Goal: Complete application form

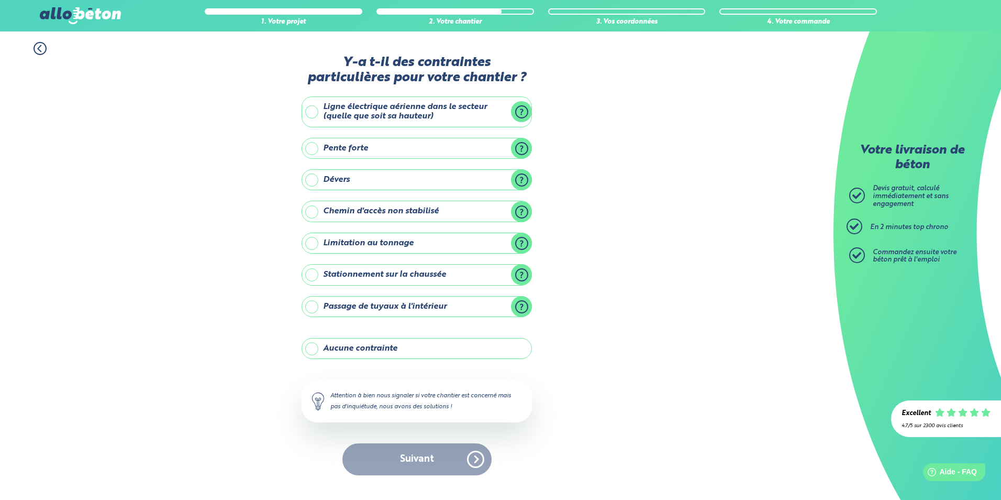
click at [478, 464] on div "Suivant" at bounding box center [417, 459] width 230 height 32
click at [314, 347] on label "Aucune contrainte" at bounding box center [417, 348] width 230 height 21
click at [0, 0] on input "Aucune contrainte" at bounding box center [0, 0] width 0 height 0
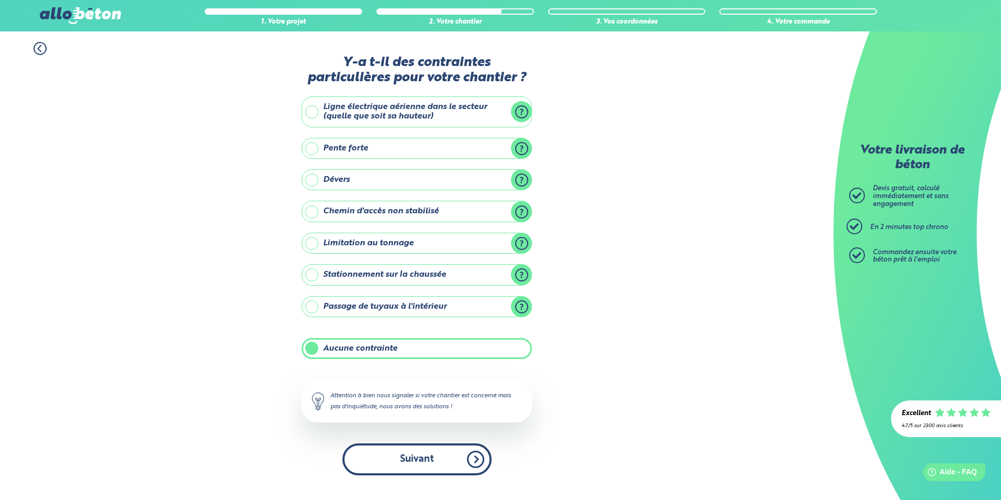
click at [417, 462] on button "Suivant" at bounding box center [417, 459] width 149 height 32
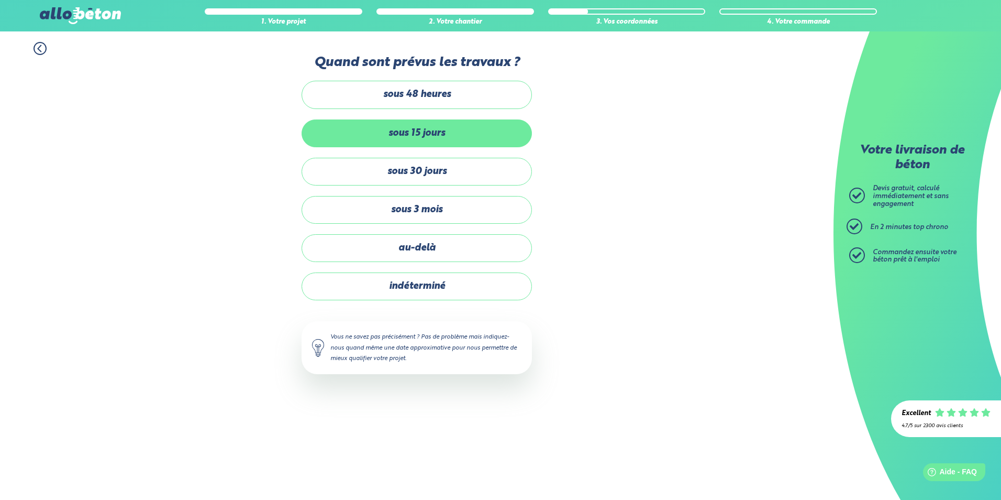
click at [410, 133] on label "sous 15 jours" at bounding box center [417, 133] width 230 height 28
click at [0, 0] on input "sous 15 jours" at bounding box center [0, 0] width 0 height 0
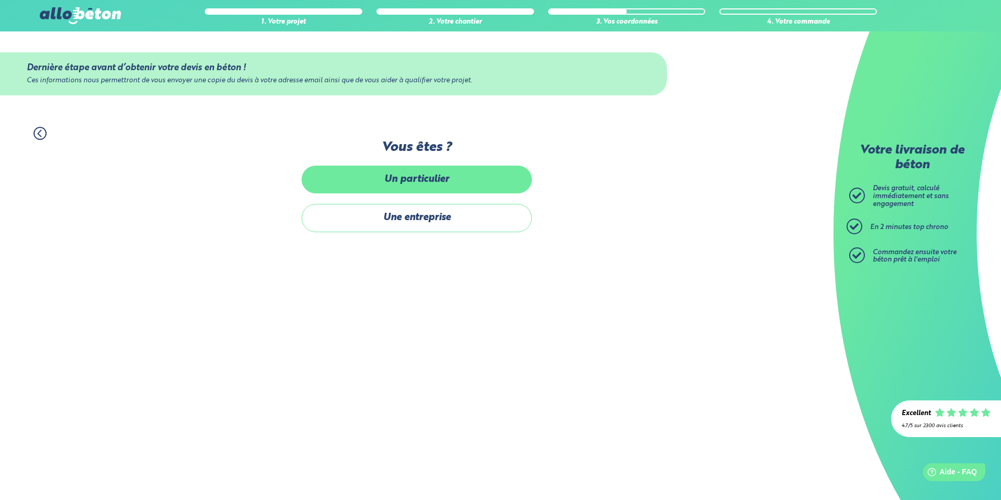
click at [419, 177] on label "Un particulier" at bounding box center [417, 180] width 230 height 28
click at [0, 0] on input "Un particulier" at bounding box center [0, 0] width 0 height 0
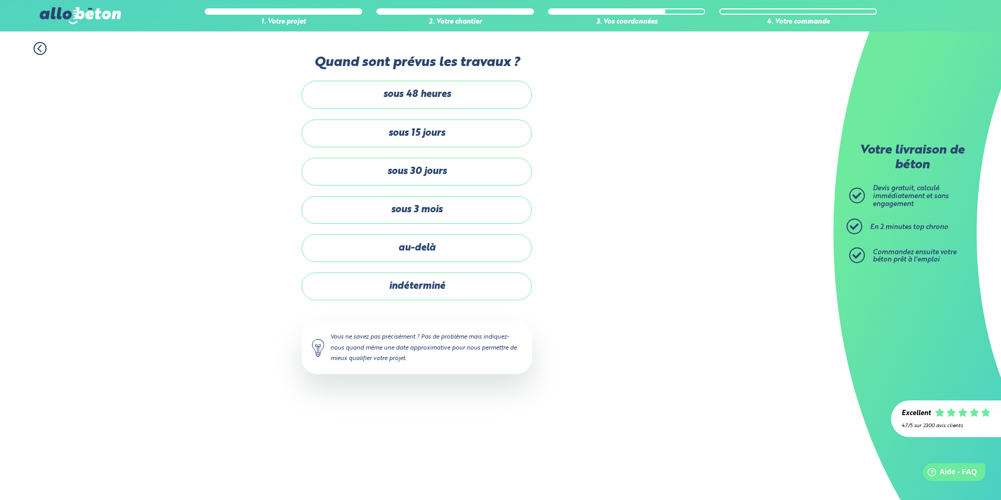
click at [41, 48] on icon at bounding box center [40, 48] width 13 height 13
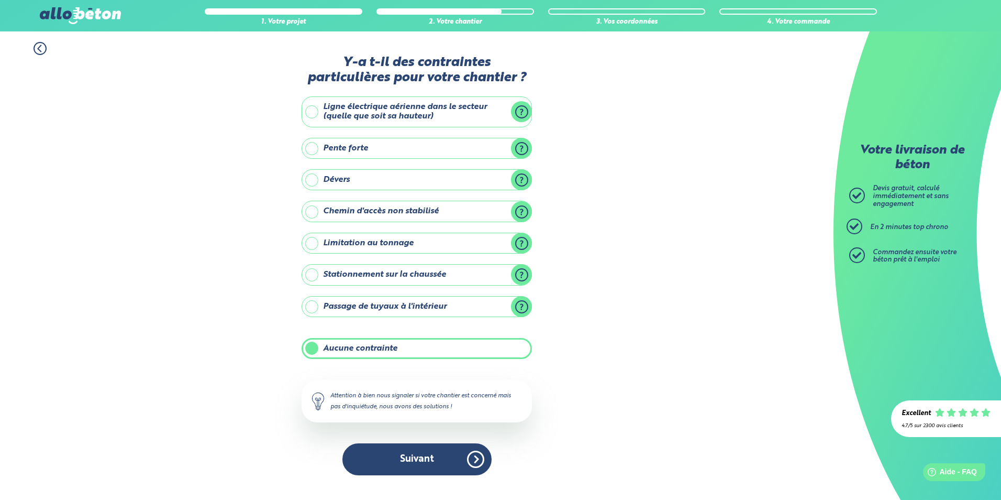
click at [41, 47] on icon at bounding box center [40, 48] width 13 height 13
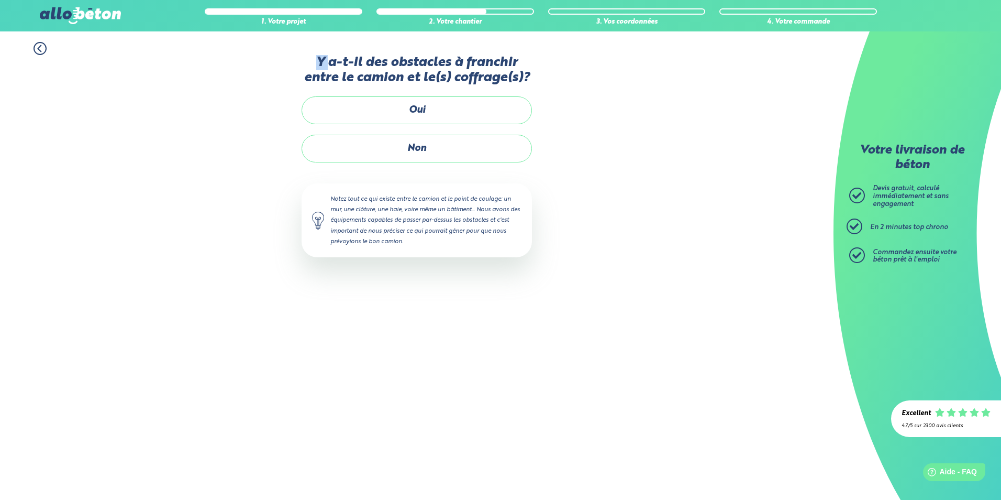
click at [41, 47] on icon at bounding box center [40, 48] width 13 height 13
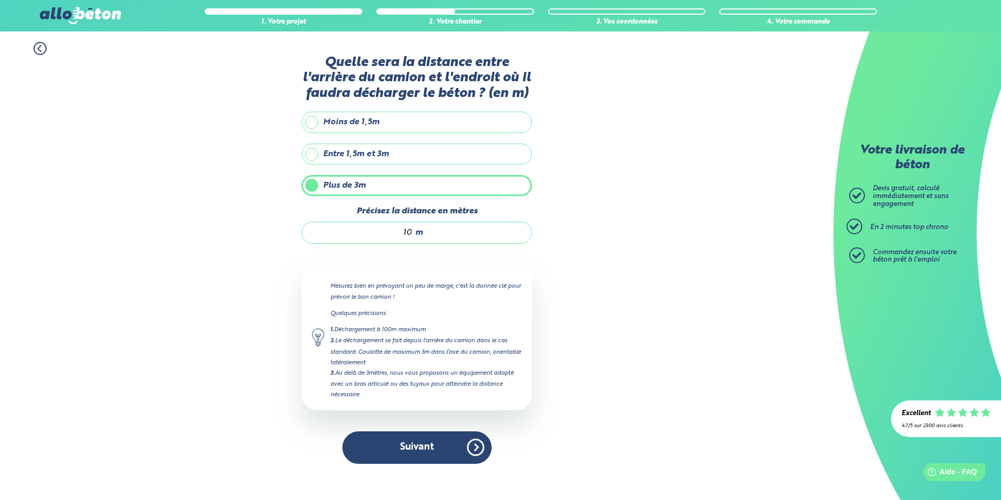
click at [41, 47] on icon at bounding box center [40, 48] width 13 height 13
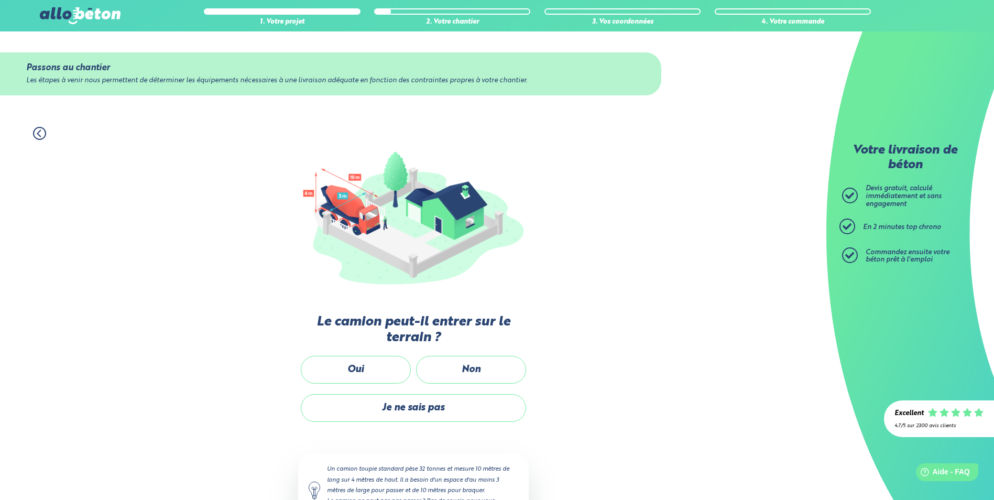
click at [44, 48] on div "Passons au chantier Les étapes à venir nous permettent de déterminer les équipe…" at bounding box center [413, 73] width 826 height 85
